Goal: Find specific page/section: Find specific page/section

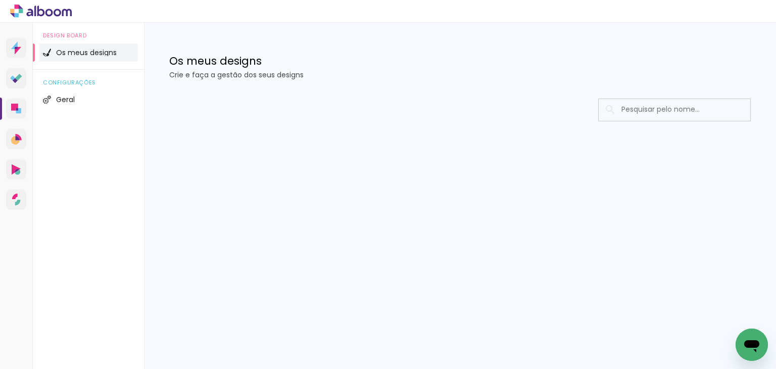
click at [654, 105] on input at bounding box center [688, 109] width 144 height 21
type input "rita"
type paper-input "rita"
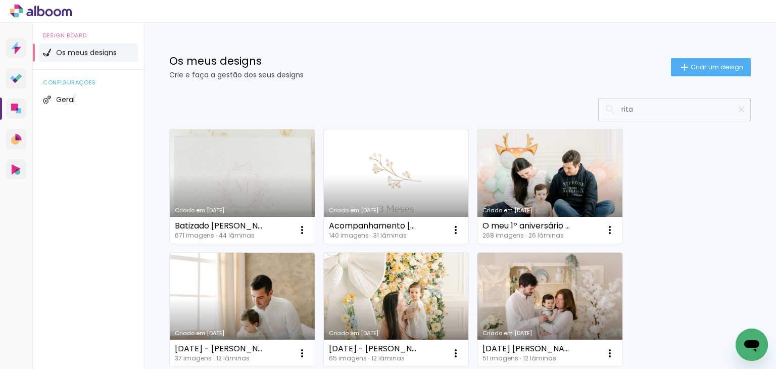
click at [268, 172] on link "Criado em [DATE]" at bounding box center [242, 186] width 145 height 114
